Goal: Information Seeking & Learning: Learn about a topic

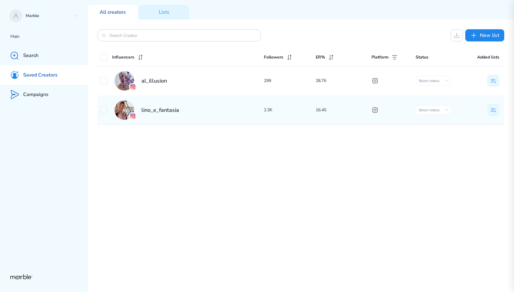
click at [274, 118] on div "lino_e_fantasia 2.3K 16.45 Select status Initial сontact Outreached On hold In …" at bounding box center [300, 109] width 407 height 29
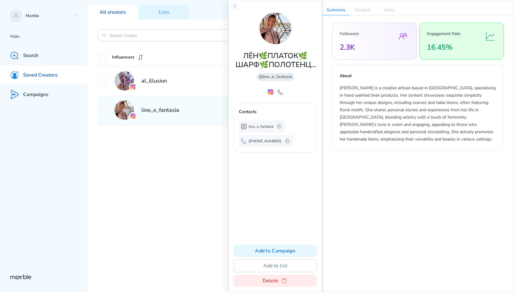
click at [58, 77] on div "Saved Creators" at bounding box center [44, 74] width 88 height 19
click at [61, 58] on div "Search" at bounding box center [44, 55] width 88 height 19
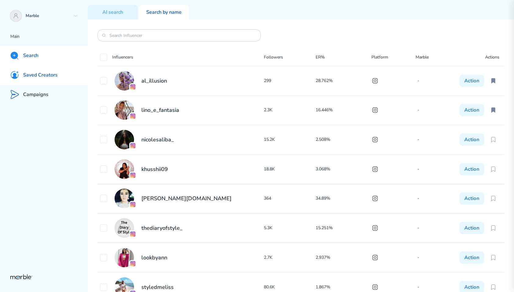
click at [57, 80] on div "Saved Creators" at bounding box center [44, 74] width 88 height 19
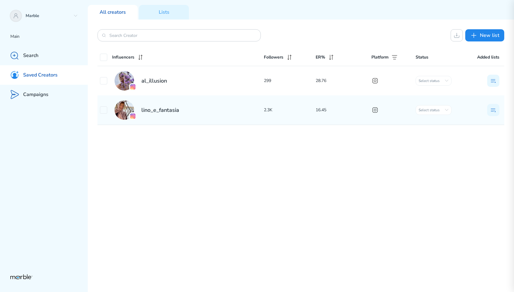
click at [175, 108] on h2 "lino_e_fantasia" at bounding box center [160, 109] width 38 height 7
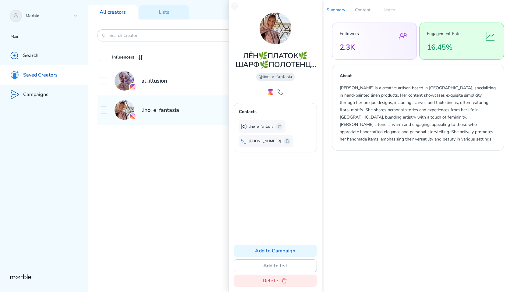
click at [360, 9] on p "Content" at bounding box center [362, 10] width 27 height 10
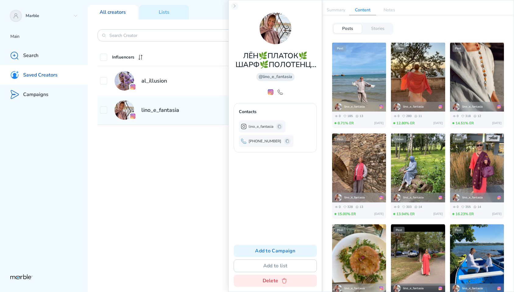
click at [370, 20] on div "Posts Stories Post lino_e_fantasia 0 185 13 8.71% ER [DATE] Video lino_e_fantas…" at bounding box center [417, 153] width 191 height 277
click at [371, 29] on p "Stories" at bounding box center [377, 29] width 13 height 6
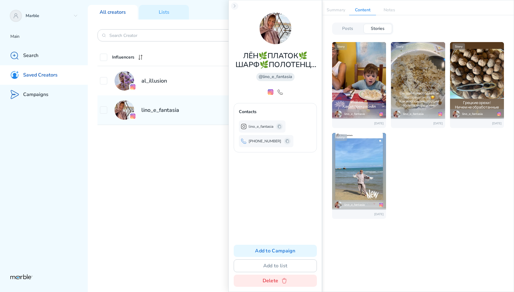
click at [350, 24] on div "Posts" at bounding box center [347, 29] width 29 height 10
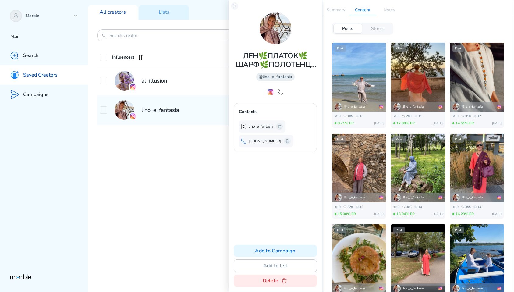
click at [143, 168] on div "al_illusion 299 28.76 Select status Initial сontact Outreached On hold In progr…" at bounding box center [300, 179] width 407 height 226
click at [235, 8] on icon at bounding box center [234, 6] width 5 height 5
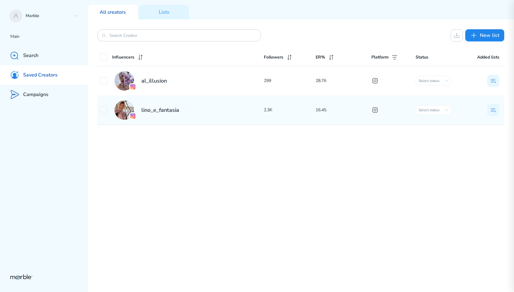
click at [230, 185] on div "al_illusion 299 28.76 Select status Initial сontact Outreached On hold In progr…" at bounding box center [300, 179] width 407 height 226
